Goal: Information Seeking & Learning: Compare options

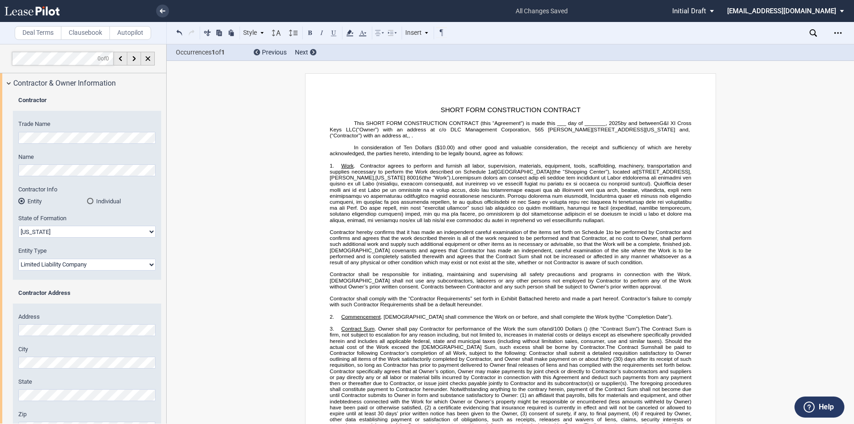
select select "[US_STATE]"
select select "Limited Liability Company"
select select "100 Upon Completion"
drag, startPoint x: 0, startPoint y: 0, endPoint x: 703, endPoint y: 211, distance: 733.7
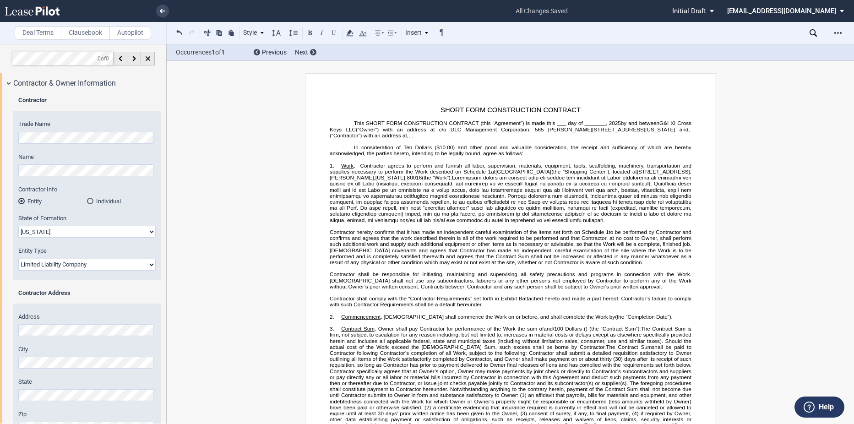
scroll to position [1, 0]
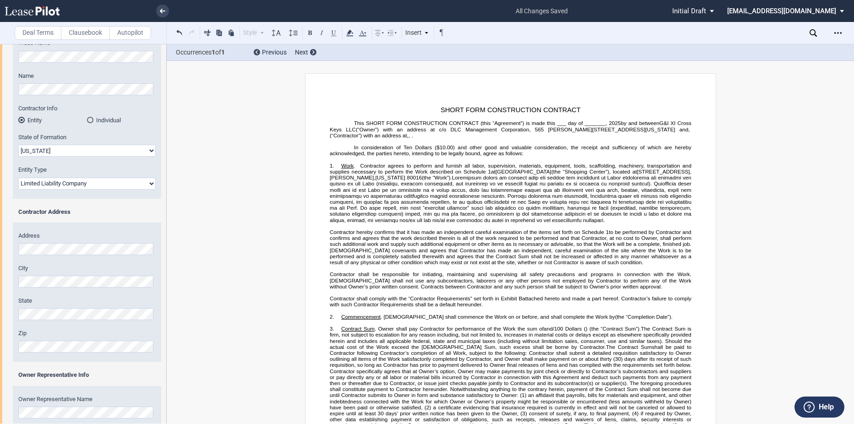
scroll to position [0, 0]
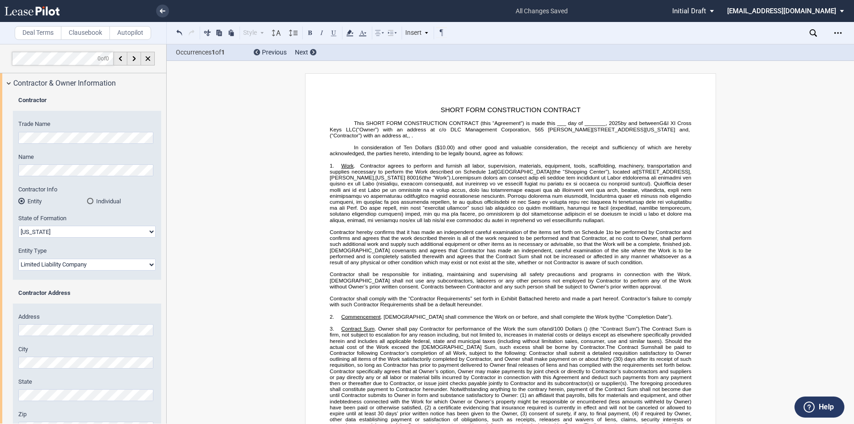
click at [831, 32] on div "Download Share Document Print Create a New Version Import Changes Compare Expre…" at bounding box center [832, 33] width 44 height 15
click at [838, 34] on icon "Open Lease options menu" at bounding box center [838, 32] width 7 height 7
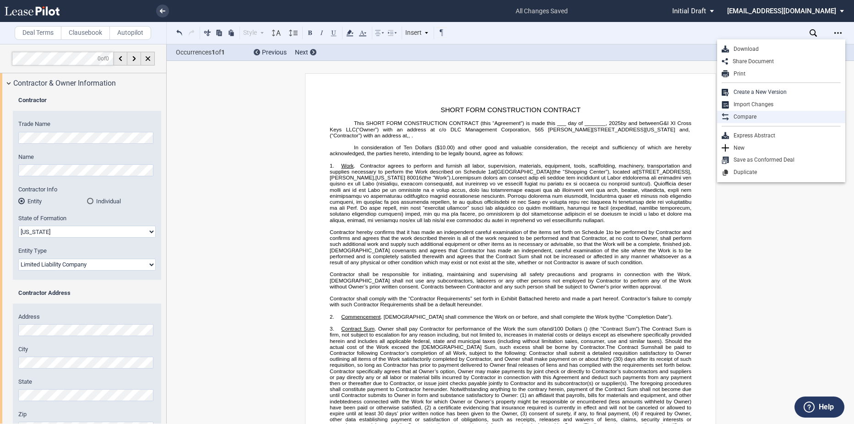
click at [764, 116] on div "Compare" at bounding box center [785, 117] width 112 height 8
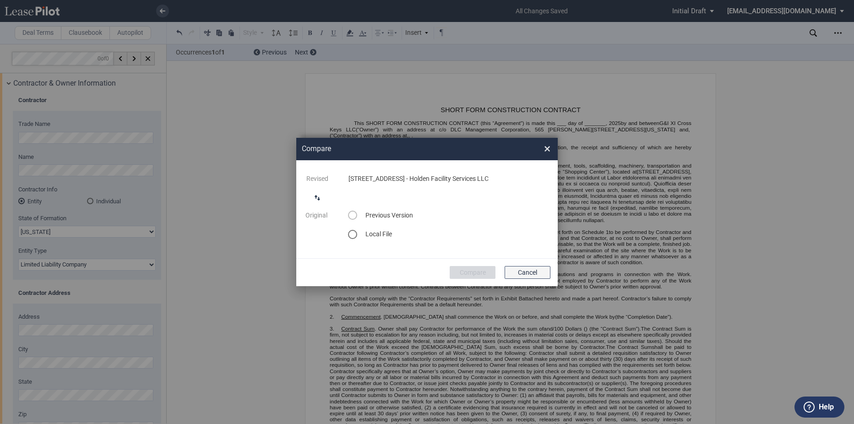
click at [528, 270] on button "Cancel" at bounding box center [528, 272] width 46 height 13
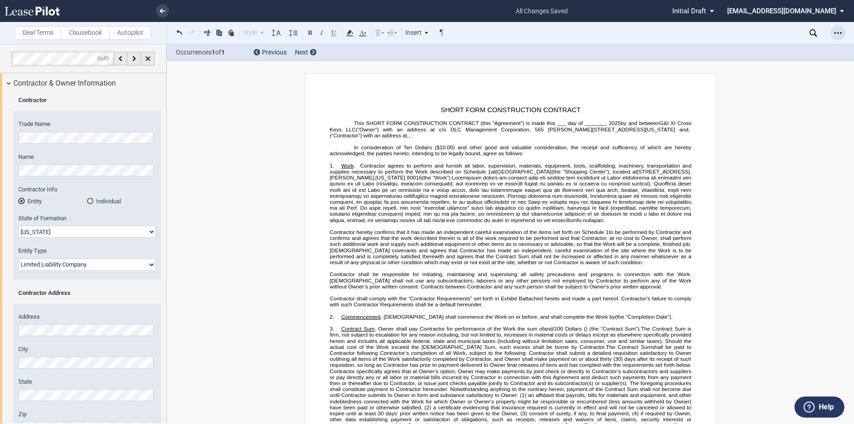
click at [837, 29] on div "Open Lease options menu" at bounding box center [838, 33] width 15 height 15
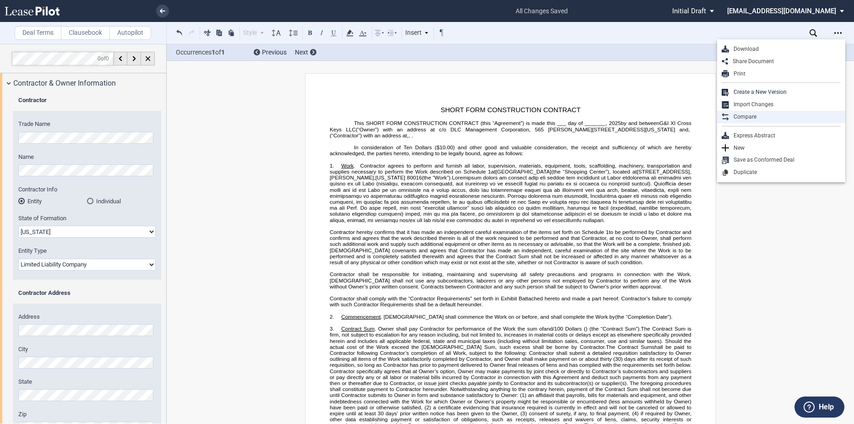
click at [759, 114] on div "Compare" at bounding box center [785, 117] width 112 height 8
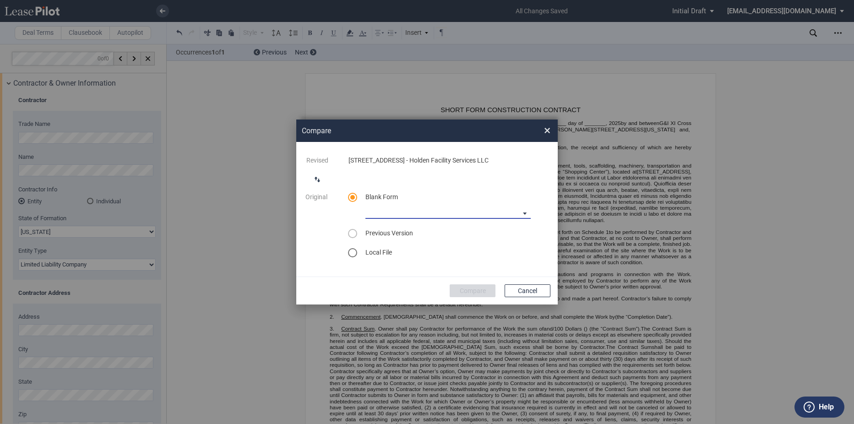
click at [426, 210] on md-select "90-10 Payment Blank Form (Construction Contract) [PHONE_NUMBER] Payment Blank F…" at bounding box center [448, 212] width 165 height 14
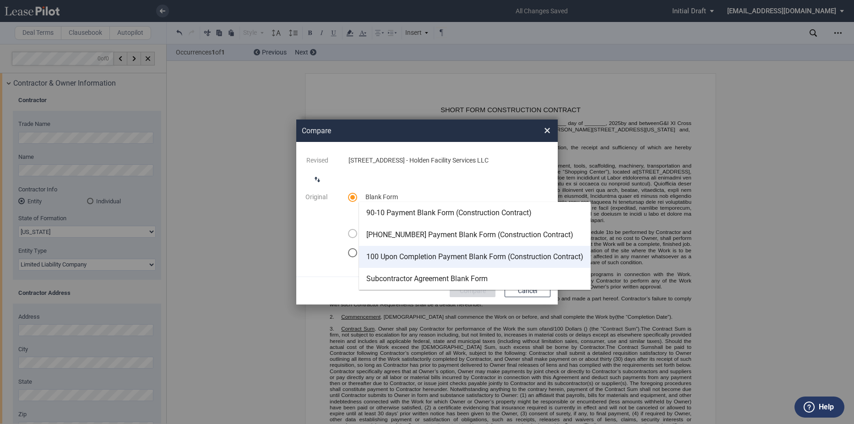
click at [433, 255] on div "100 Upon Completion Payment Blank Form (Construction Contract)" at bounding box center [475, 257] width 217 height 10
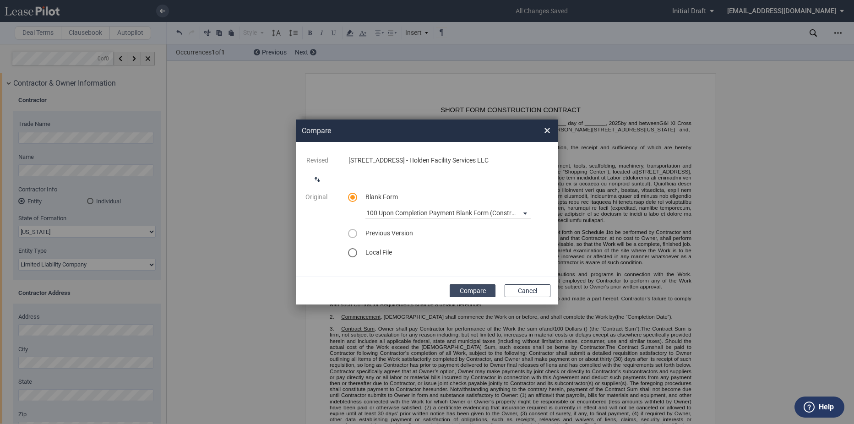
click at [471, 291] on button "Compare" at bounding box center [473, 291] width 46 height 13
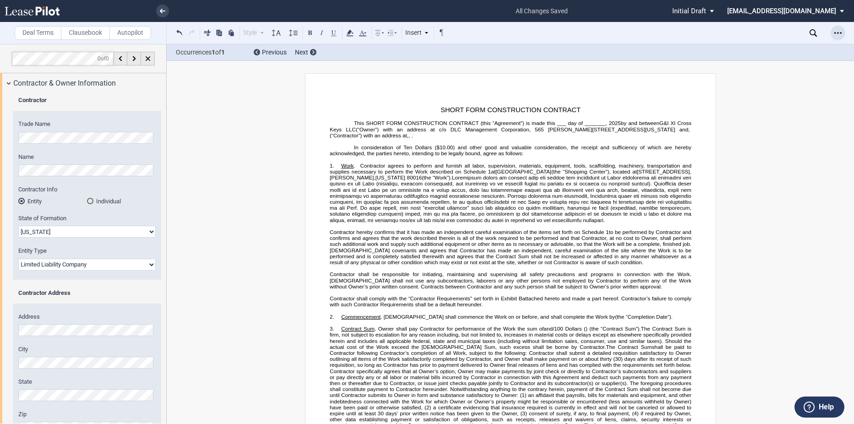
click at [838, 36] on icon "Open Lease options menu" at bounding box center [838, 32] width 7 height 7
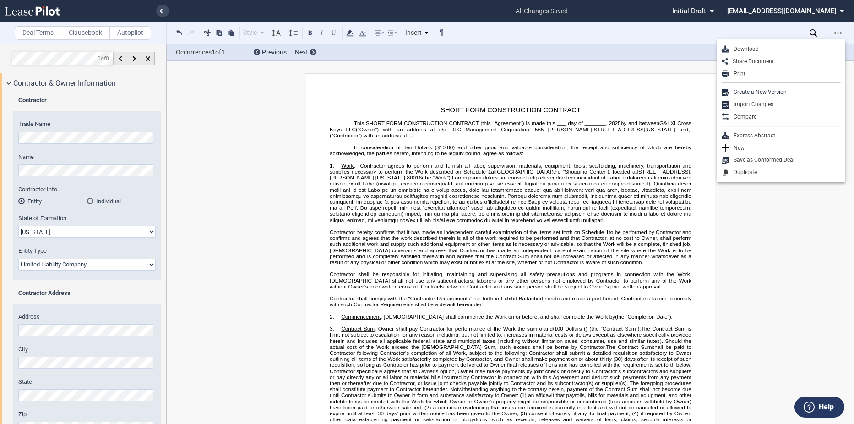
drag, startPoint x: 826, startPoint y: 200, endPoint x: 807, endPoint y: 175, distance: 31.0
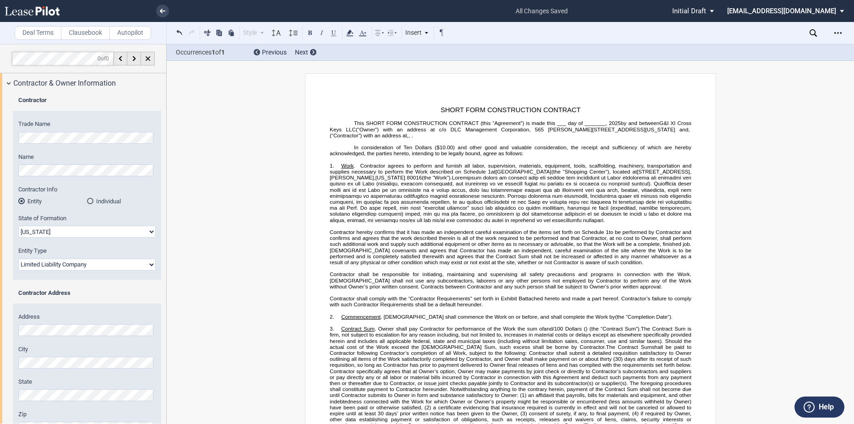
click at [829, 31] on div "Download Share Document Print Create a New Version Import Changes Compare Expre…" at bounding box center [832, 33] width 44 height 15
click at [840, 33] on icon "Open Lease options menu" at bounding box center [838, 32] width 7 height 7
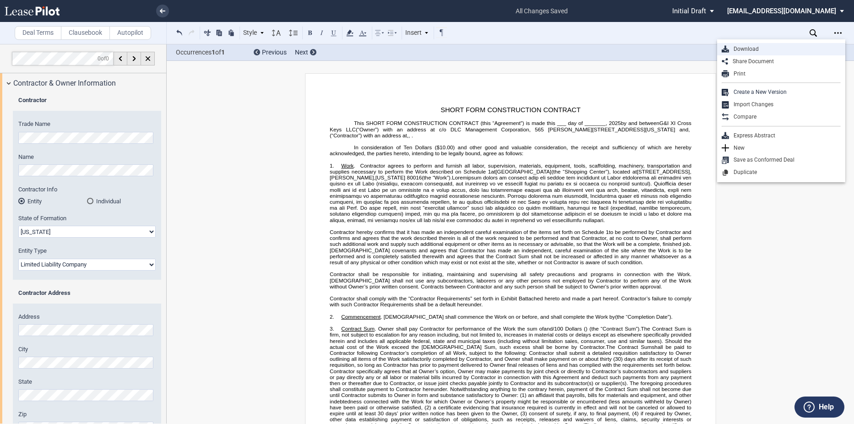
click at [745, 48] on div "Download" at bounding box center [785, 49] width 112 height 8
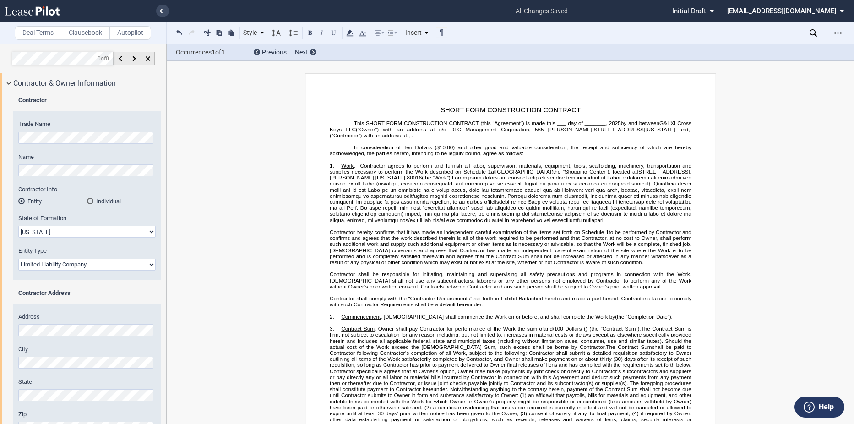
click at [489, 169] on span "Contractor agrees to perform and furnish all labor, supervision, materials, equ…" at bounding box center [511, 169] width 363 height 12
